Goal: Task Accomplishment & Management: Use online tool/utility

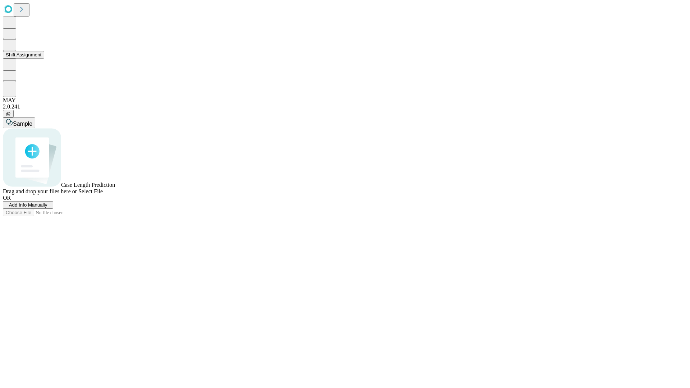
click at [44, 59] on button "Shift Assignment" at bounding box center [23, 55] width 41 height 8
